Goal: Navigation & Orientation: Find specific page/section

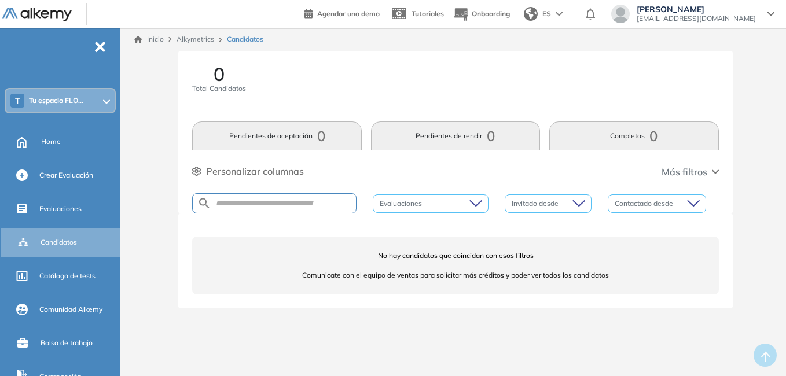
drag, startPoint x: 0, startPoint y: 0, endPoint x: 305, endPoint y: 8, distance: 304.7
click at [306, 54] on div "0 Total Candidatos Pendientes de aceptación 0 Pendientes de rendir 0 Completos …" at bounding box center [455, 132] width 554 height 163
click at [104, 100] on icon at bounding box center [106, 102] width 7 height 5
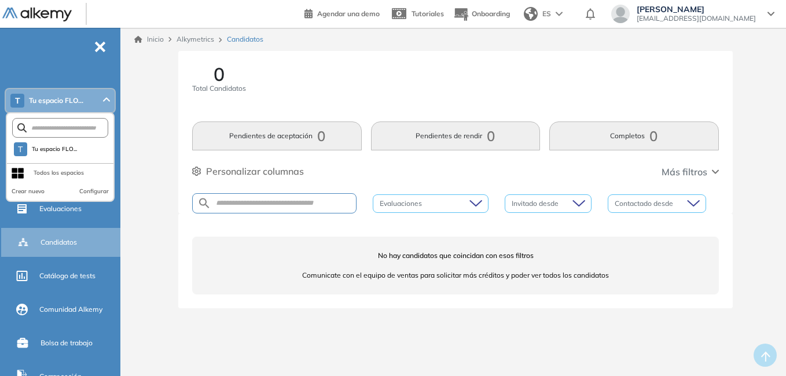
click at [104, 100] on icon at bounding box center [107, 99] width 6 height 3
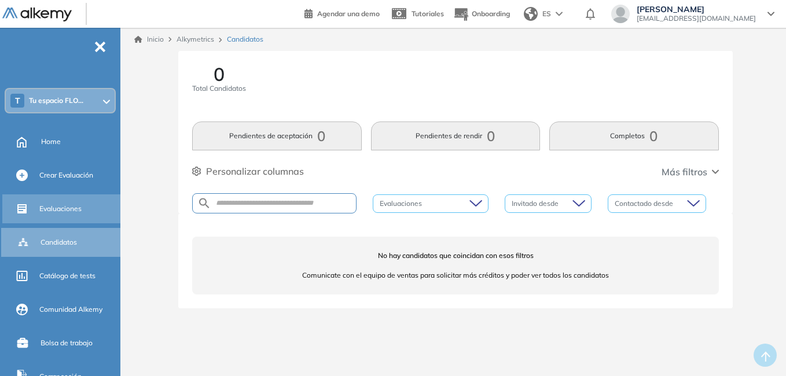
click at [80, 202] on div "Evaluaciones" at bounding box center [78, 209] width 79 height 20
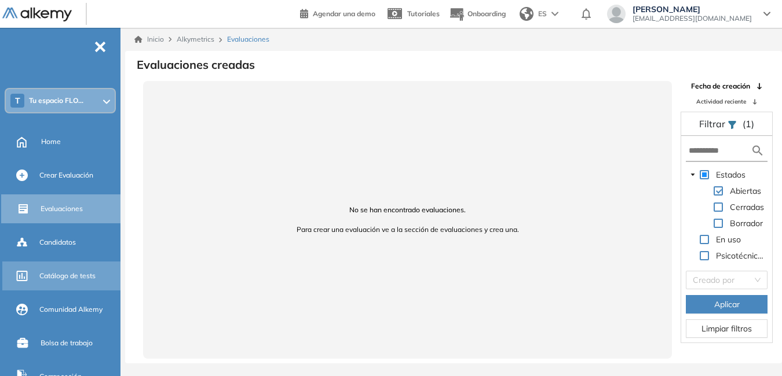
scroll to position [65, 0]
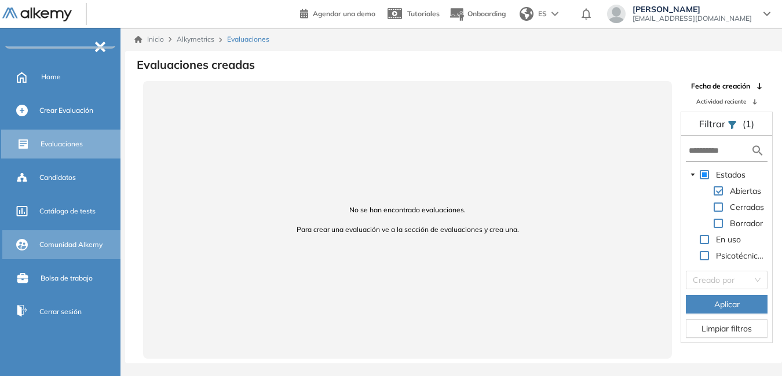
click at [67, 240] on span "Comunidad Alkemy" at bounding box center [70, 245] width 63 height 10
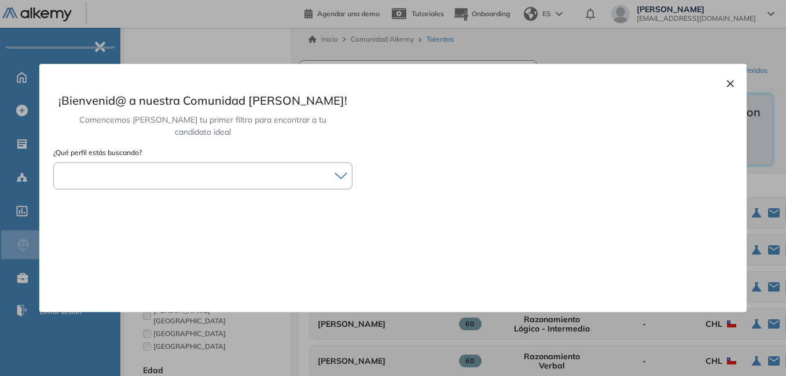
click at [346, 168] on div at bounding box center [203, 176] width 298 height 17
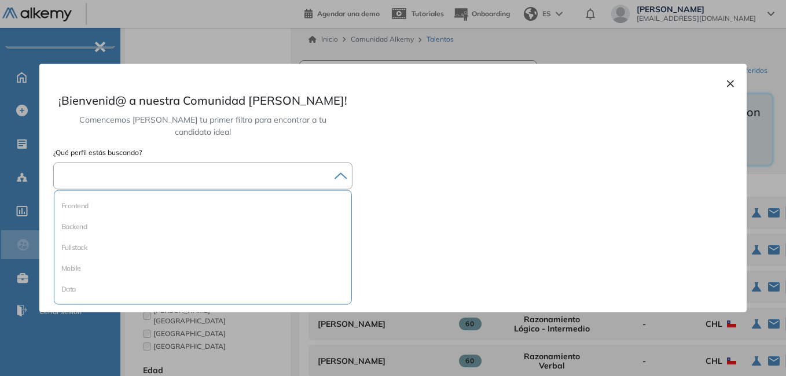
click at [726, 83] on button "×" at bounding box center [730, 83] width 9 height 14
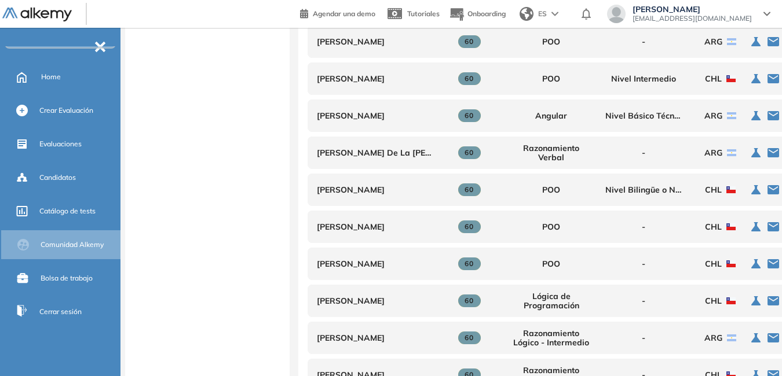
scroll to position [602, 0]
